Goal: Task Accomplishment & Management: Manage account settings

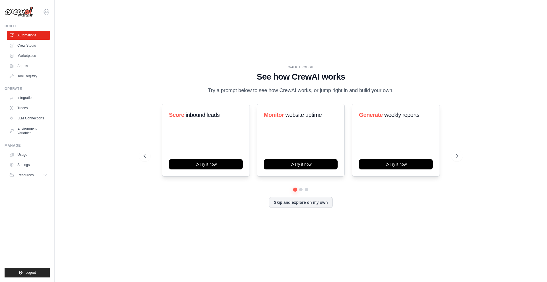
click at [46, 14] on icon at bounding box center [46, 12] width 7 height 7
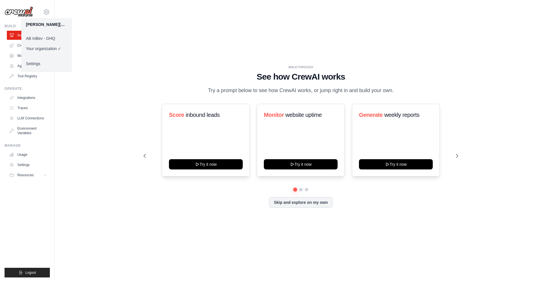
click at [52, 35] on link "AB InBev - GHQ" at bounding box center [46, 38] width 50 height 10
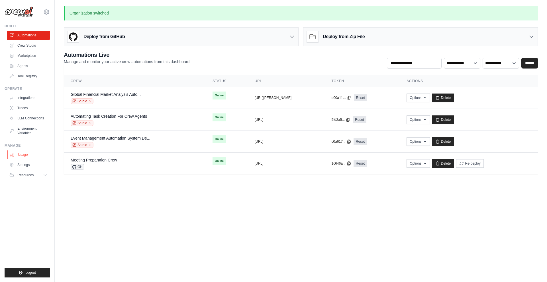
click at [23, 158] on link "Usage" at bounding box center [28, 154] width 43 height 9
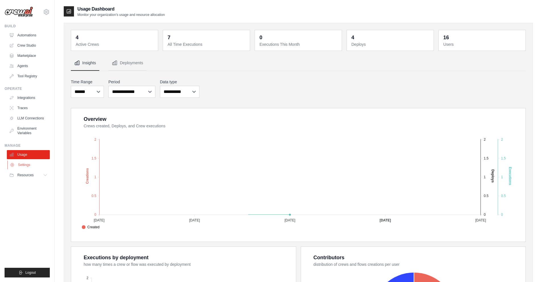
click at [31, 163] on link "Settings" at bounding box center [28, 165] width 43 height 9
